Goal: Task Accomplishment & Management: Use online tool/utility

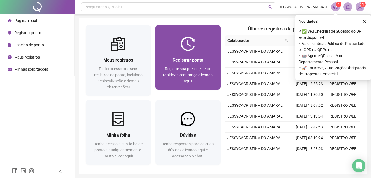
click at [196, 67] on span "Registre sua presença com rapidez e segurança clicando aqui!" at bounding box center [188, 74] width 50 height 17
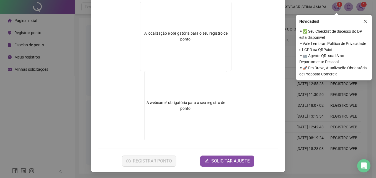
scroll to position [89, 0]
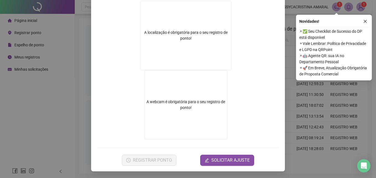
click at [27, 117] on div "Registro de ponto web 12:07:23 Empregador : CERUS SECURITIZADORA DE CREDITOS S.…" at bounding box center [188, 89] width 376 height 178
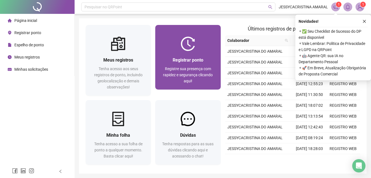
click at [166, 58] on div "Registrar ponto" at bounding box center [188, 59] width 52 height 7
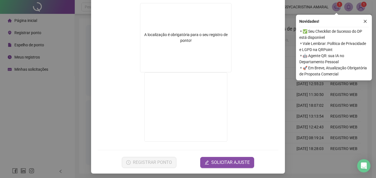
scroll to position [89, 0]
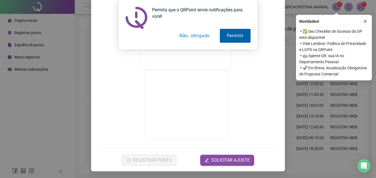
click at [234, 37] on button "Permitir" at bounding box center [235, 36] width 31 height 14
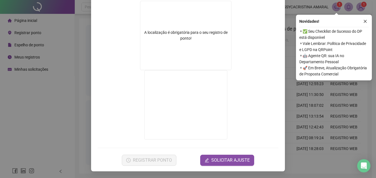
click at [45, 111] on div "Registro de ponto web 12:07:40 Empregador : CERUS SECURITIZADORA DE CREDITOS S.…" at bounding box center [188, 89] width 376 height 178
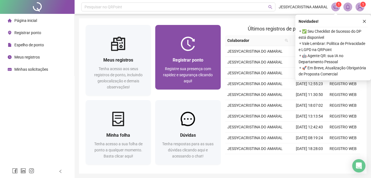
click at [195, 65] on div "Registrar ponto Registre sua presença com rapidez e segurança clicando aqui!" at bounding box center [188, 69] width 52 height 27
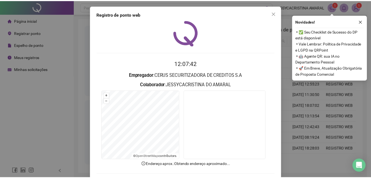
scroll to position [26, 0]
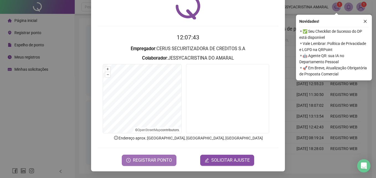
click at [145, 162] on span "REGISTRAR PONTO" at bounding box center [152, 160] width 39 height 7
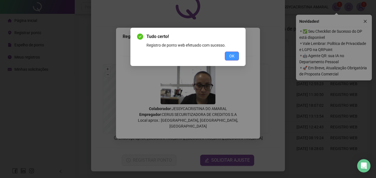
click at [233, 55] on span "OK" at bounding box center [231, 56] width 5 height 6
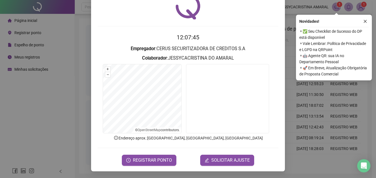
click at [32, 105] on div "Registro de ponto web 12:07:45 Empregador : CERUS SECURITIZADORA DE CREDITOS S.…" at bounding box center [188, 89] width 376 height 178
